Goal: Task Accomplishment & Management: Manage account settings

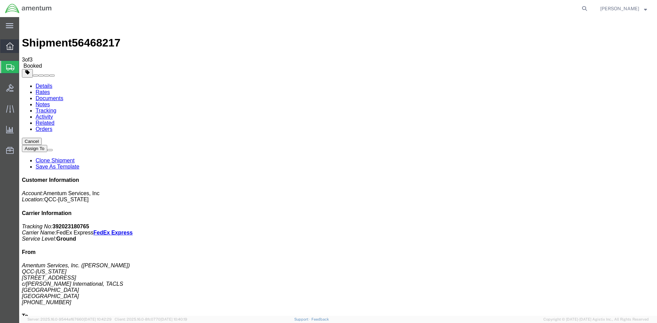
drag, startPoint x: 40, startPoint y: 45, endPoint x: 15, endPoint y: 46, distance: 25.0
click at [24, 45] on span "Overview" at bounding box center [21, 46] width 5 height 14
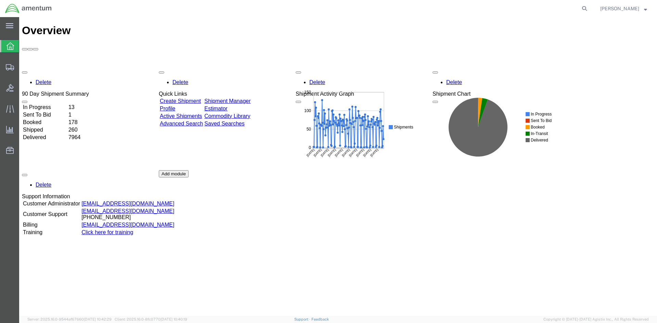
click at [251, 98] on link "Shipment Manager" at bounding box center [227, 101] width 46 height 6
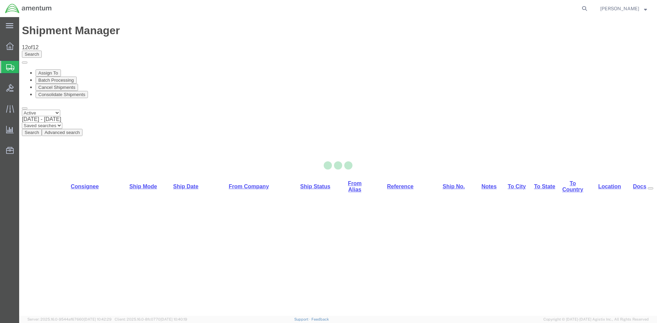
select select "42668"
select select "42716"
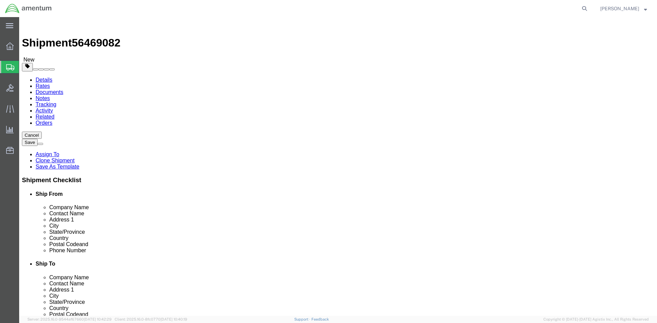
click button "Rate Shipment"
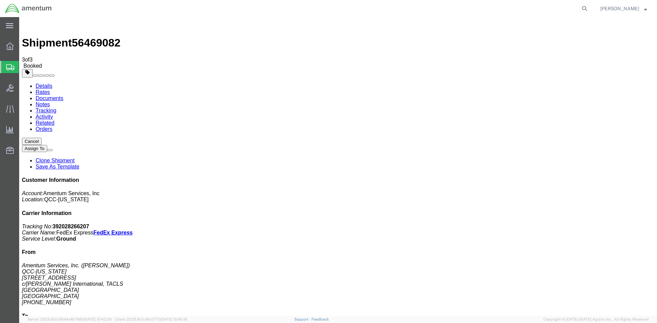
drag, startPoint x: 242, startPoint y: 120, endPoint x: 278, endPoint y: 122, distance: 36.0
copy td "392028266207"
click at [24, 44] on span "Overview" at bounding box center [21, 46] width 5 height 14
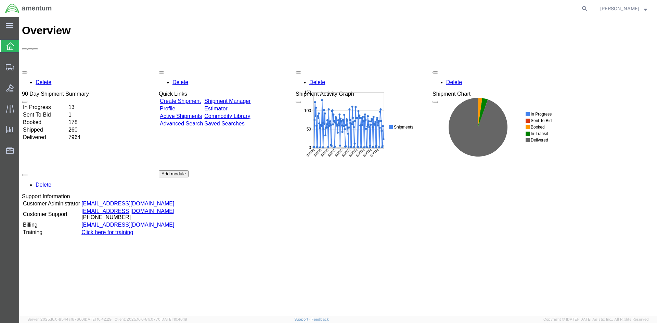
drag, startPoint x: 250, startPoint y: 62, endPoint x: 259, endPoint y: 93, distance: 33.2
click at [250, 98] on link "Shipment Manager" at bounding box center [227, 101] width 46 height 6
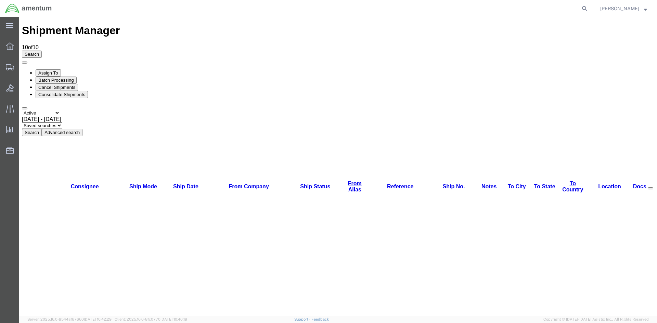
click at [42, 129] on button "Search" at bounding box center [32, 132] width 20 height 7
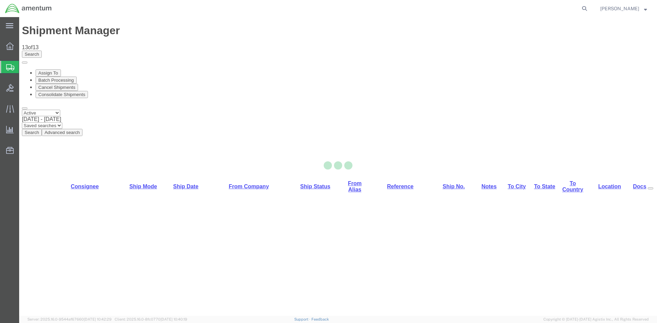
select select "42668"
select select "42680"
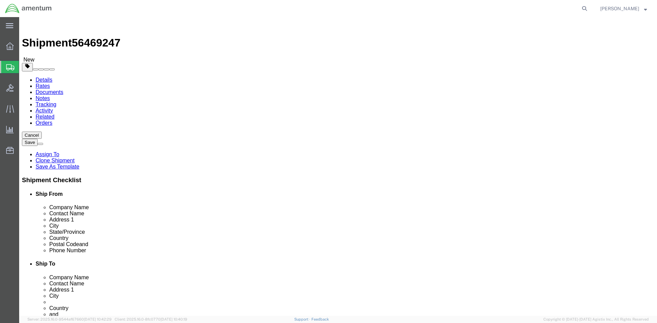
click link "Special Services"
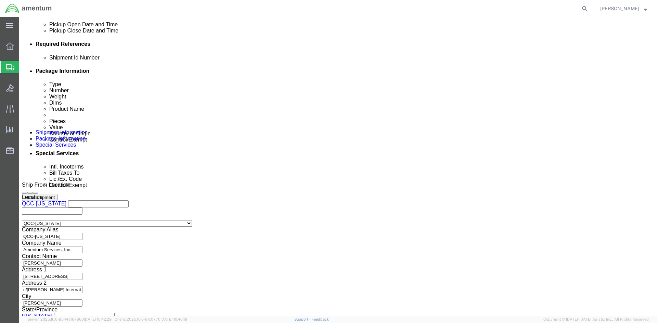
scroll to position [445, 0]
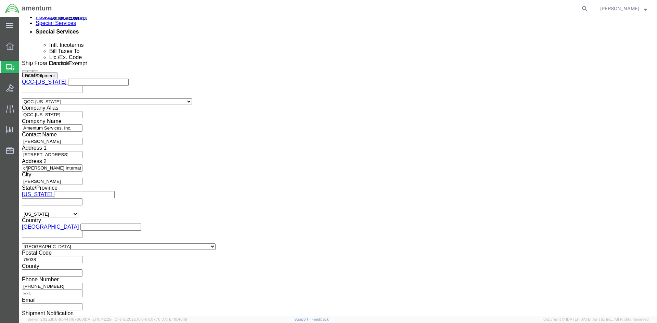
click select "Select AES-Direct EEI Carrier File EEI EEI Exempt"
select select "EXEM"
click select "Select AES-Direct EEI Carrier File EEI EEI Exempt"
drag, startPoint x: 367, startPoint y: 236, endPoint x: 331, endPoint y: 236, distance: 35.9
click div "ITN Number 30.37(A)"
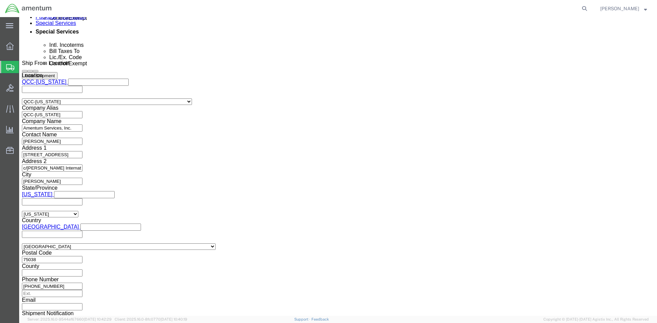
click select "Select ATF BIS DEA EPA FDA FTR ITAR OFAC Other (OPA)"
select select "FTR"
click select "Select ATF BIS DEA EPA FDA FTR ITAR OFAC Other (OPA)"
click select "Select 30.2(d)(2) 30.36 30.37(a) 30.37(f) 30.37(g) 30.37(h) 30.37(i) 30.37(j) 3…"
select select "30.37(a)"
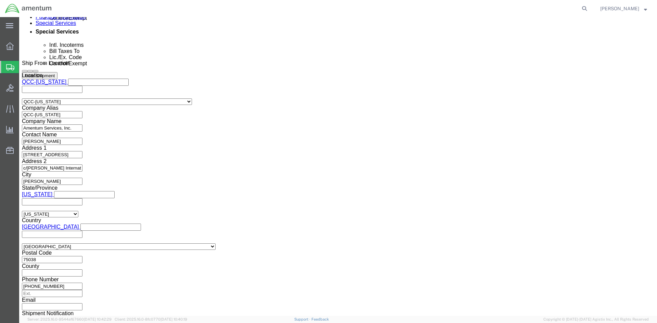
click select "Select 30.2(d)(2) 30.36 30.37(a) 30.37(f) 30.37(g) 30.37(h) 30.37(i) 30.37(j) 3…"
click button "Rate Shipment"
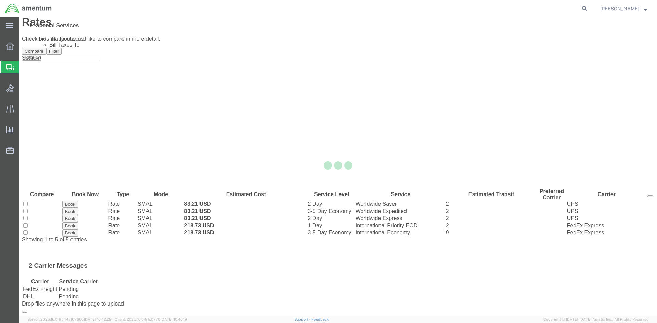
scroll to position [0, 0]
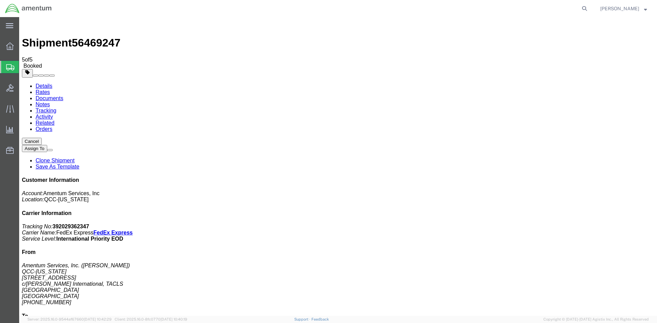
drag, startPoint x: 247, startPoint y: 147, endPoint x: 277, endPoint y: 146, distance: 29.5
drag, startPoint x: 287, startPoint y: 150, endPoint x: 30, endPoint y: 187, distance: 259.2
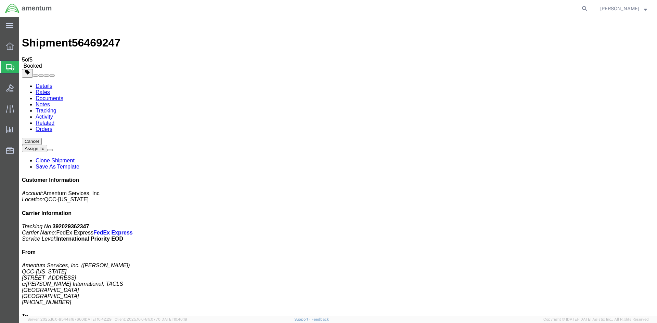
click at [24, 43] on span "Overview" at bounding box center [21, 46] width 5 height 14
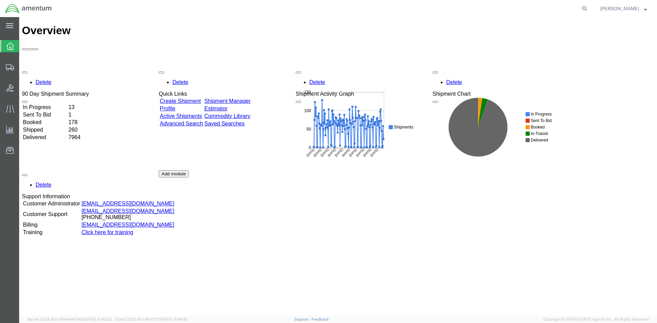
click at [243, 98] on link "Shipment Manager" at bounding box center [227, 101] width 46 height 6
